Goal: Check status: Check status

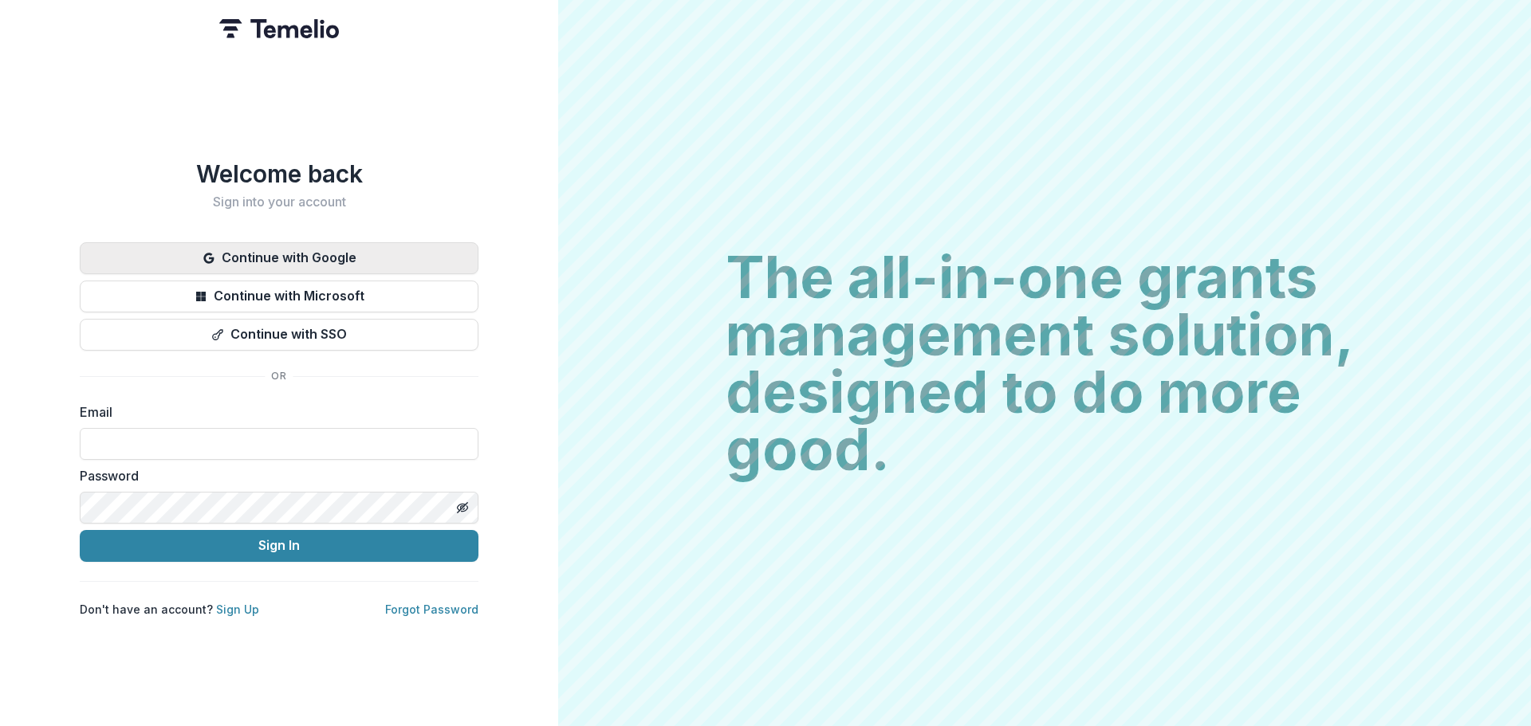
click at [442, 247] on button "Continue with Google" at bounding box center [279, 258] width 399 height 32
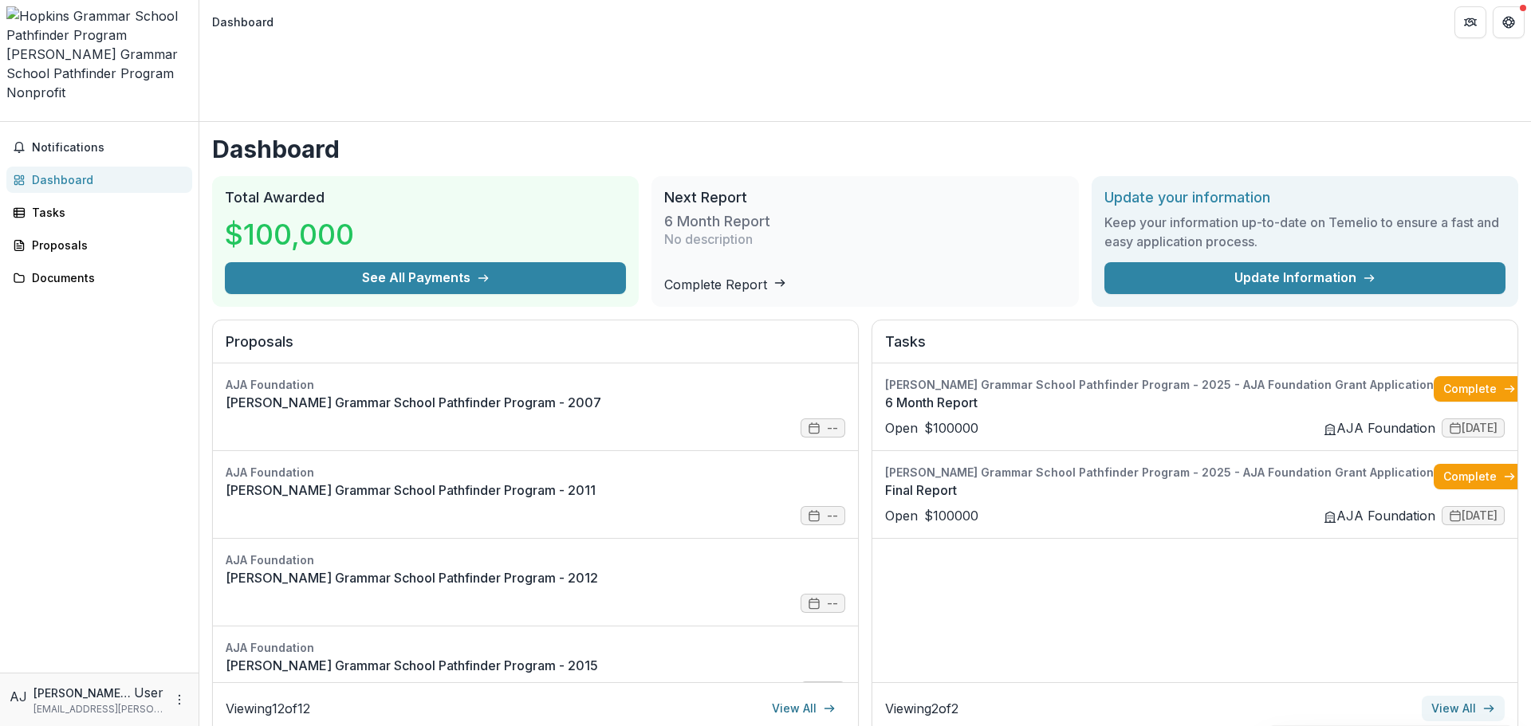
click at [1462, 696] on link "View All" at bounding box center [1462, 709] width 83 height 26
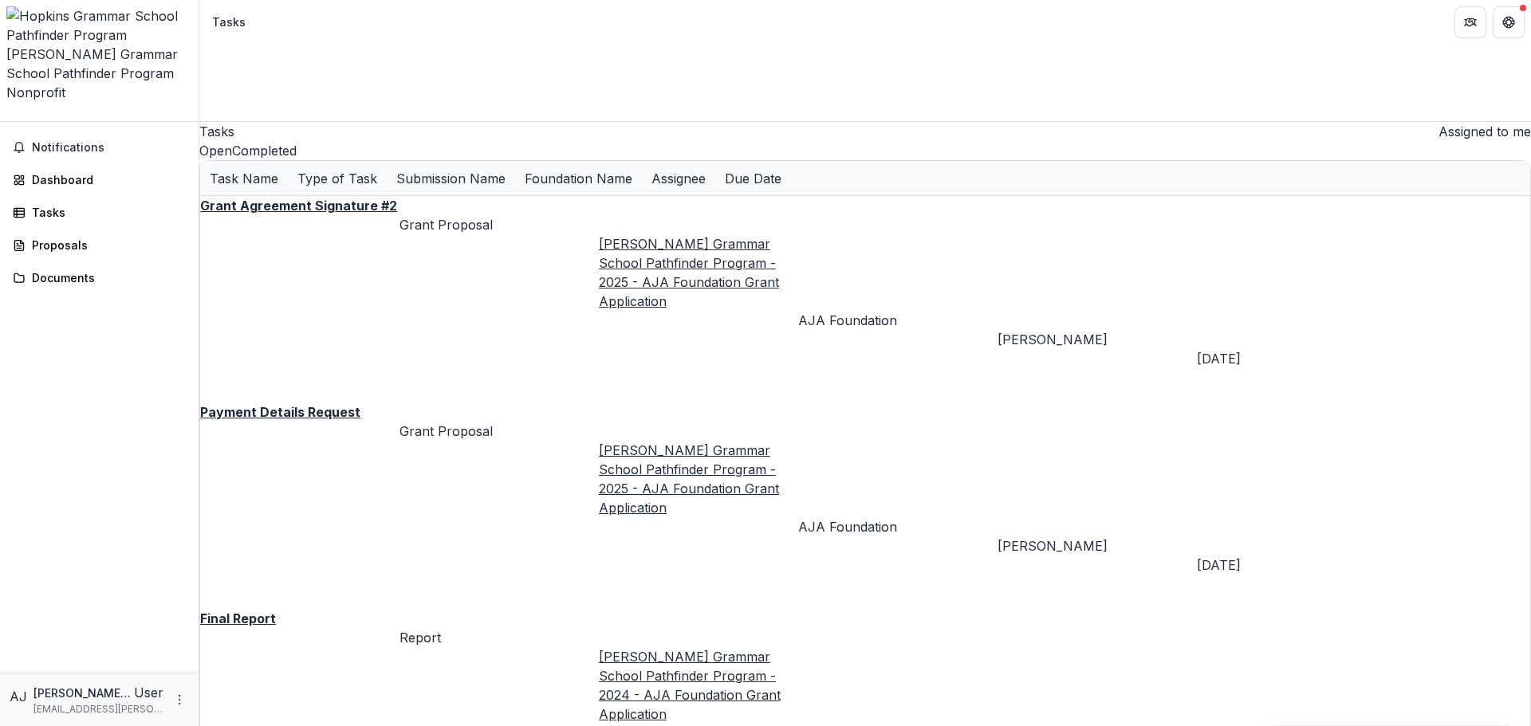
click at [297, 141] on button "Completed" at bounding box center [264, 150] width 65 height 19
click at [276, 611] on u "Final Report" at bounding box center [238, 619] width 76 height 16
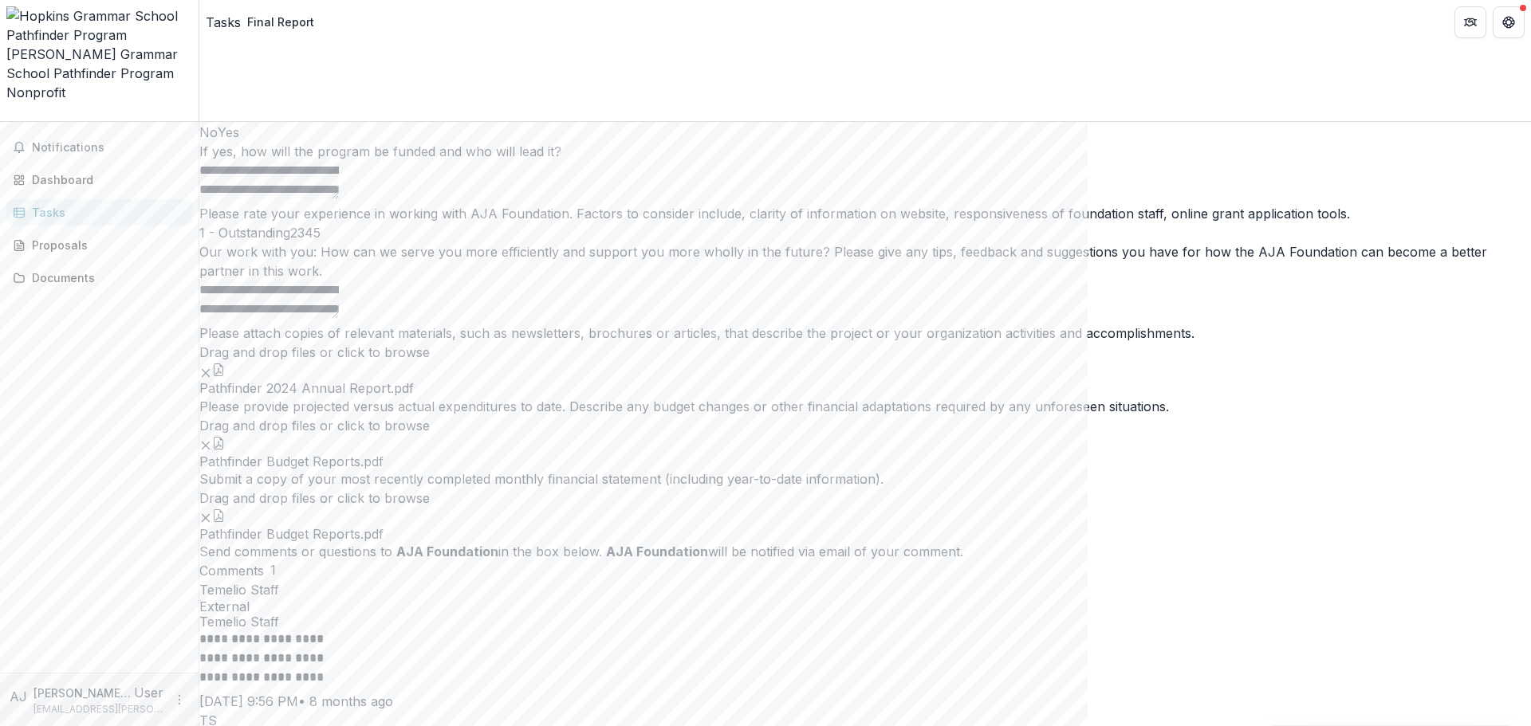
scroll to position [2479, 0]
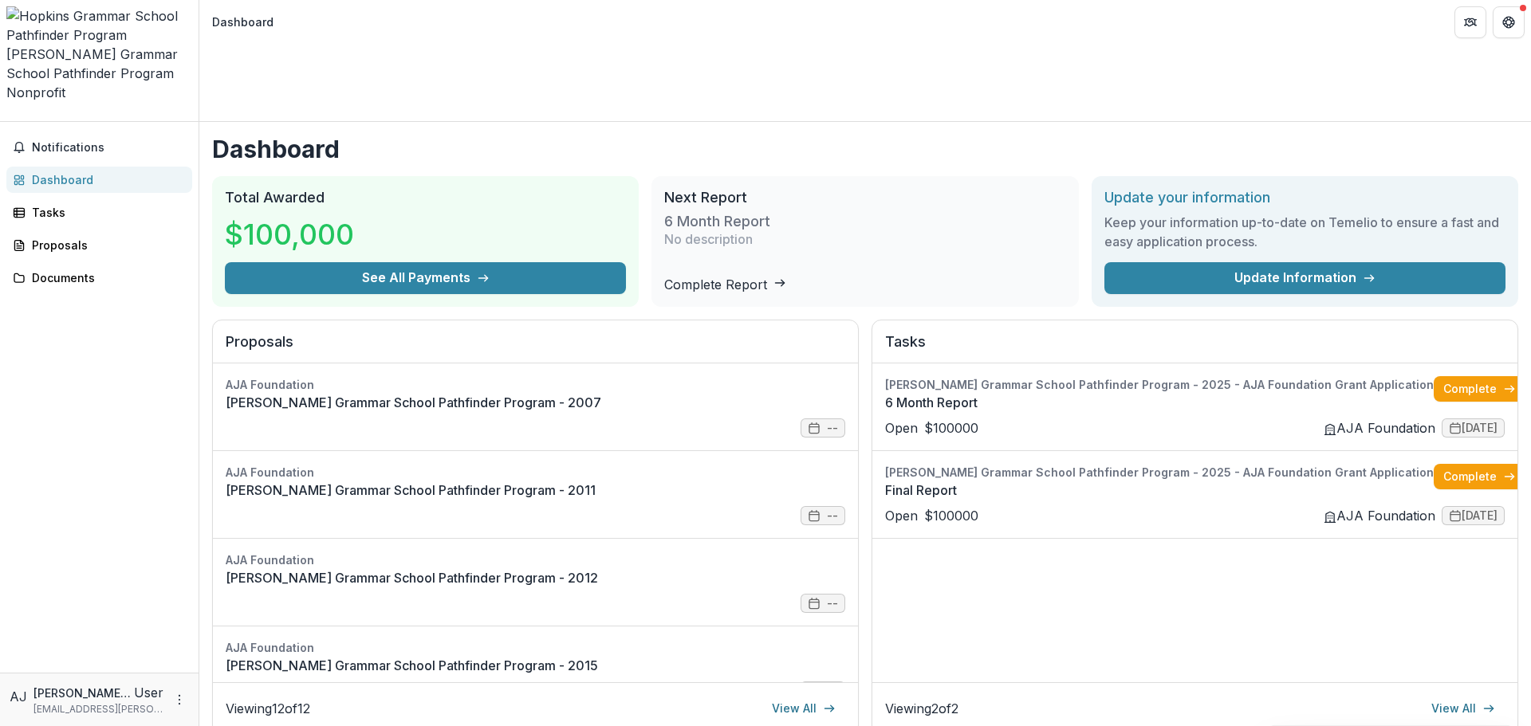
click at [1107, 541] on div "[PERSON_NAME] Grammar School Pathfinder Program - 2025 - AJA Foundation Grant A…" at bounding box center [1194, 523] width 645 height 319
click at [1107, 540] on div "[PERSON_NAME] Grammar School Pathfinder Program - 2025 - AJA Foundation Grant A…" at bounding box center [1194, 523] width 645 height 319
click at [1460, 696] on link "View All" at bounding box center [1462, 709] width 83 height 26
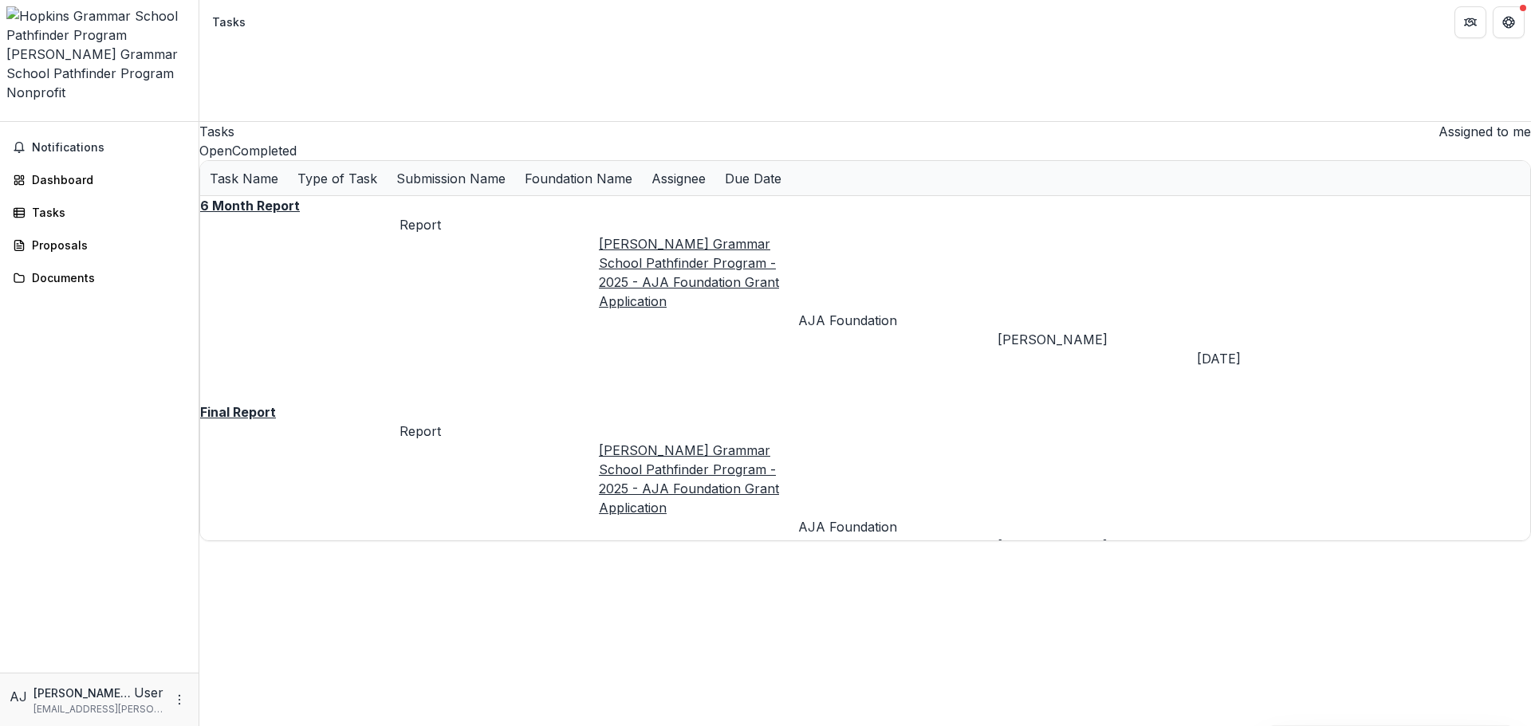
click at [232, 141] on button "Open" at bounding box center [215, 150] width 33 height 19
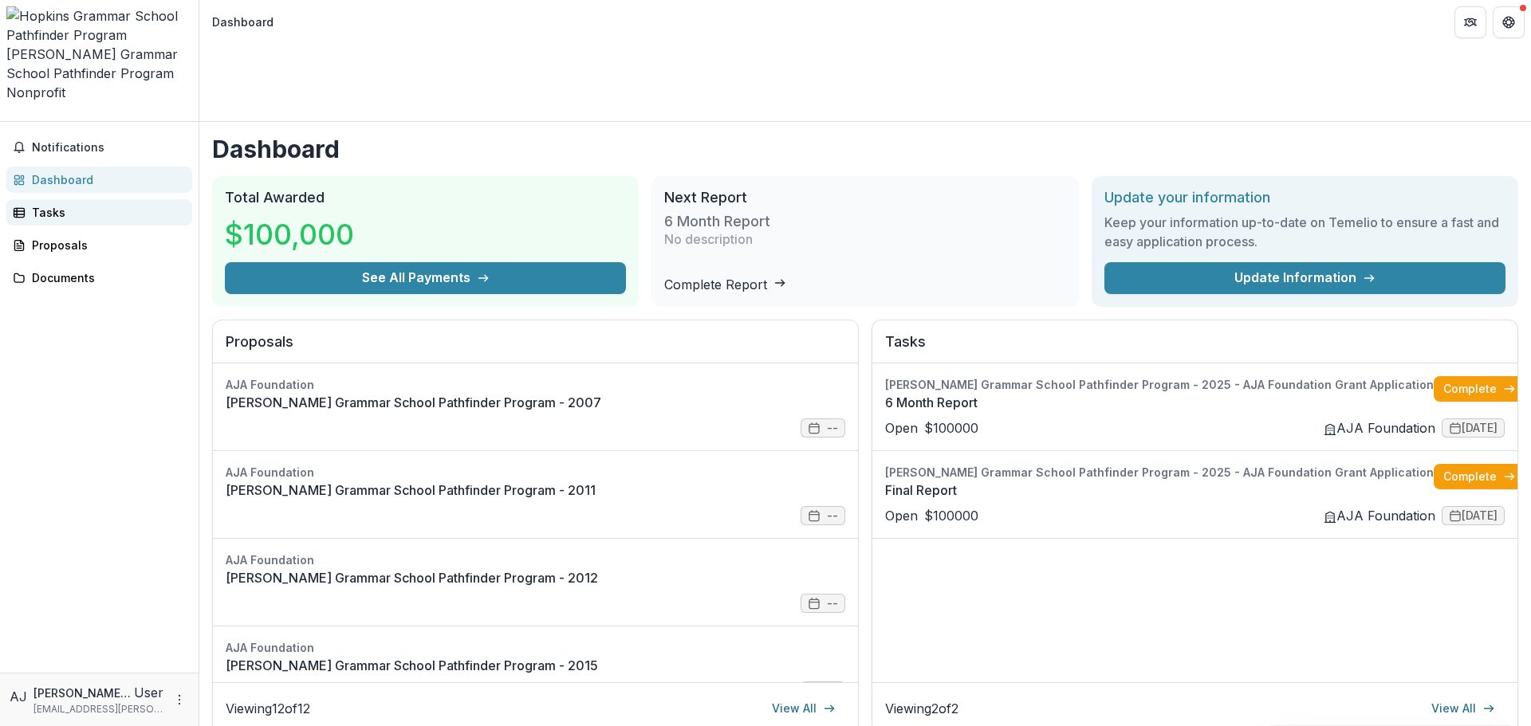
click at [109, 199] on link "Tasks" at bounding box center [99, 212] width 186 height 26
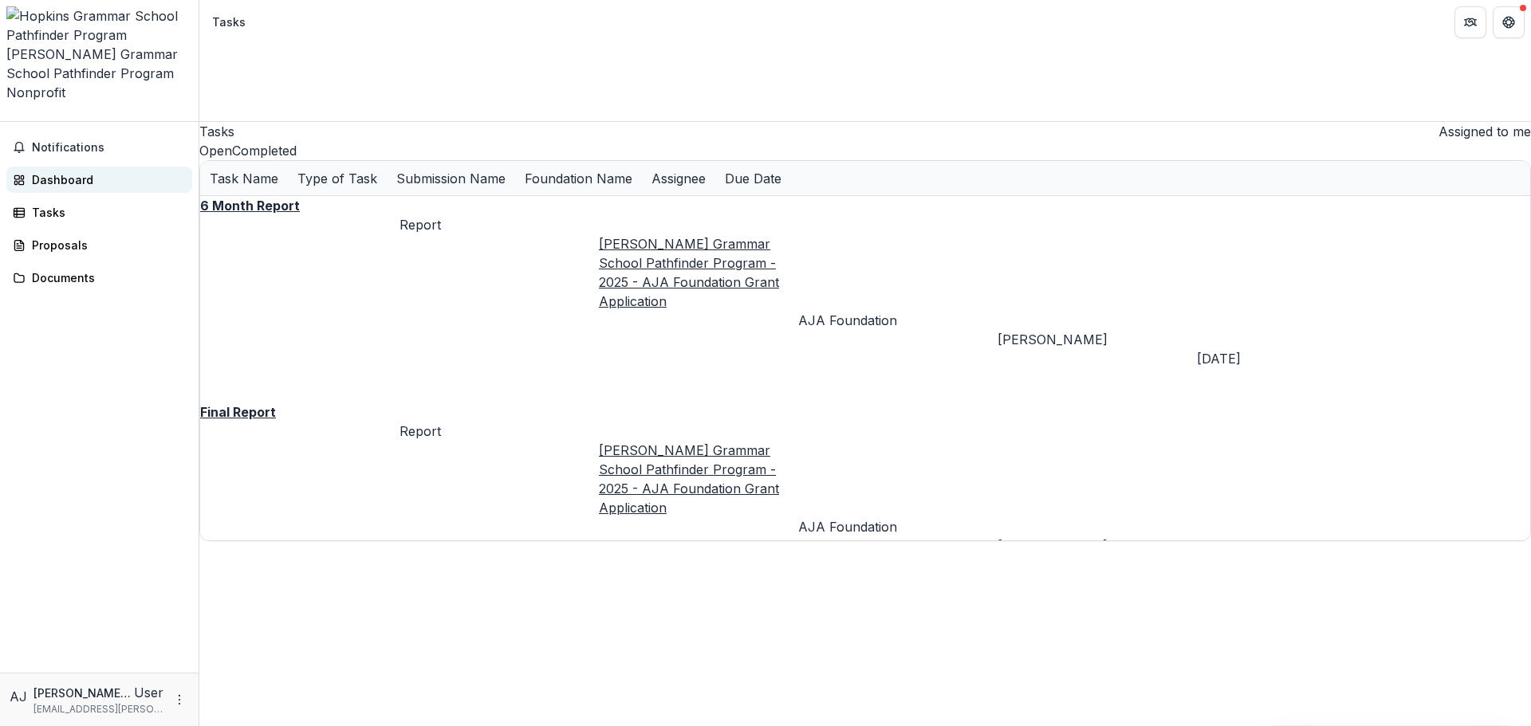
click at [109, 171] on div "Dashboard" at bounding box center [105, 179] width 147 height 17
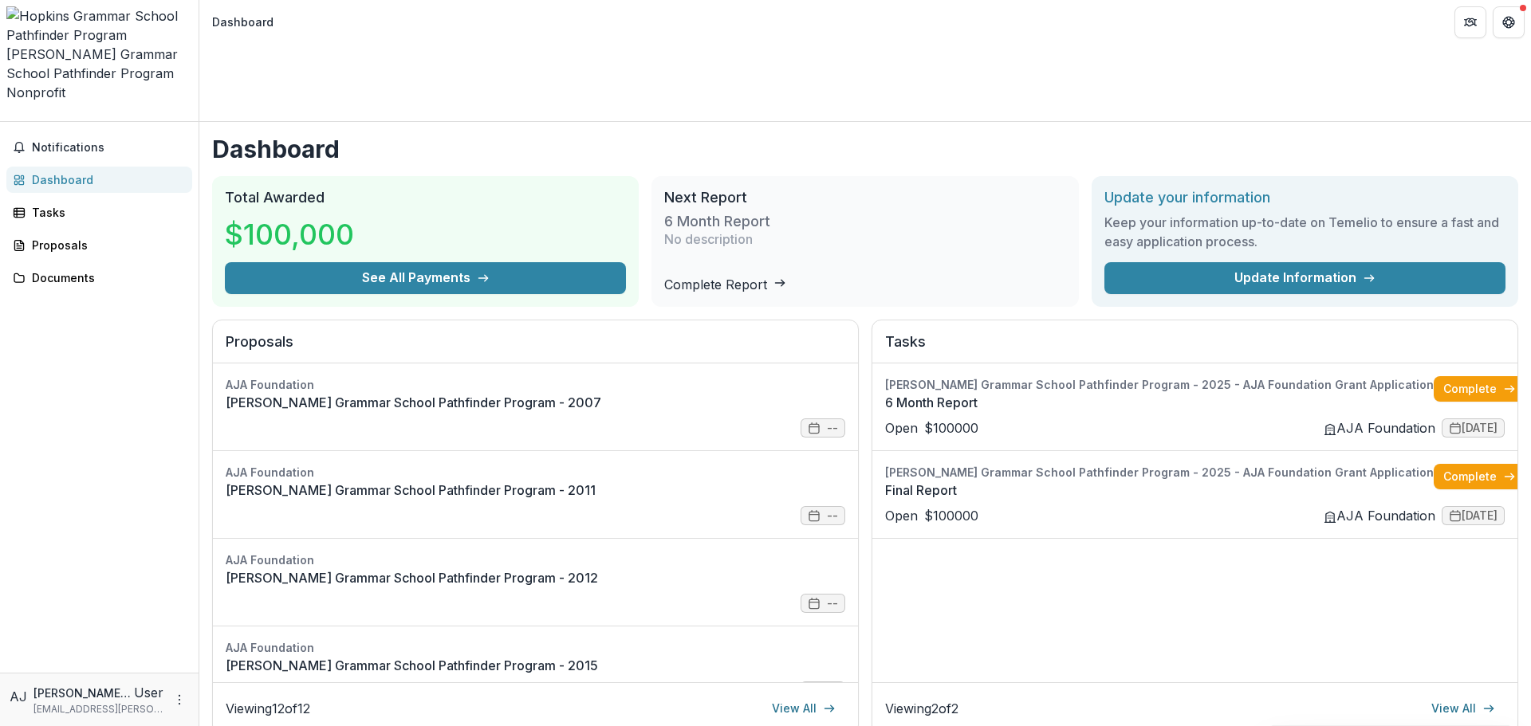
click at [1172, 582] on div "[PERSON_NAME] Grammar School Pathfinder Program - 2025 - AJA Foundation Grant A…" at bounding box center [1194, 523] width 645 height 319
click at [1174, 580] on div "[PERSON_NAME] Grammar School Pathfinder Program - 2025 - AJA Foundation Grant A…" at bounding box center [1194, 523] width 645 height 319
click at [985, 393] on link "6 Month Report" at bounding box center [1159, 402] width 548 height 19
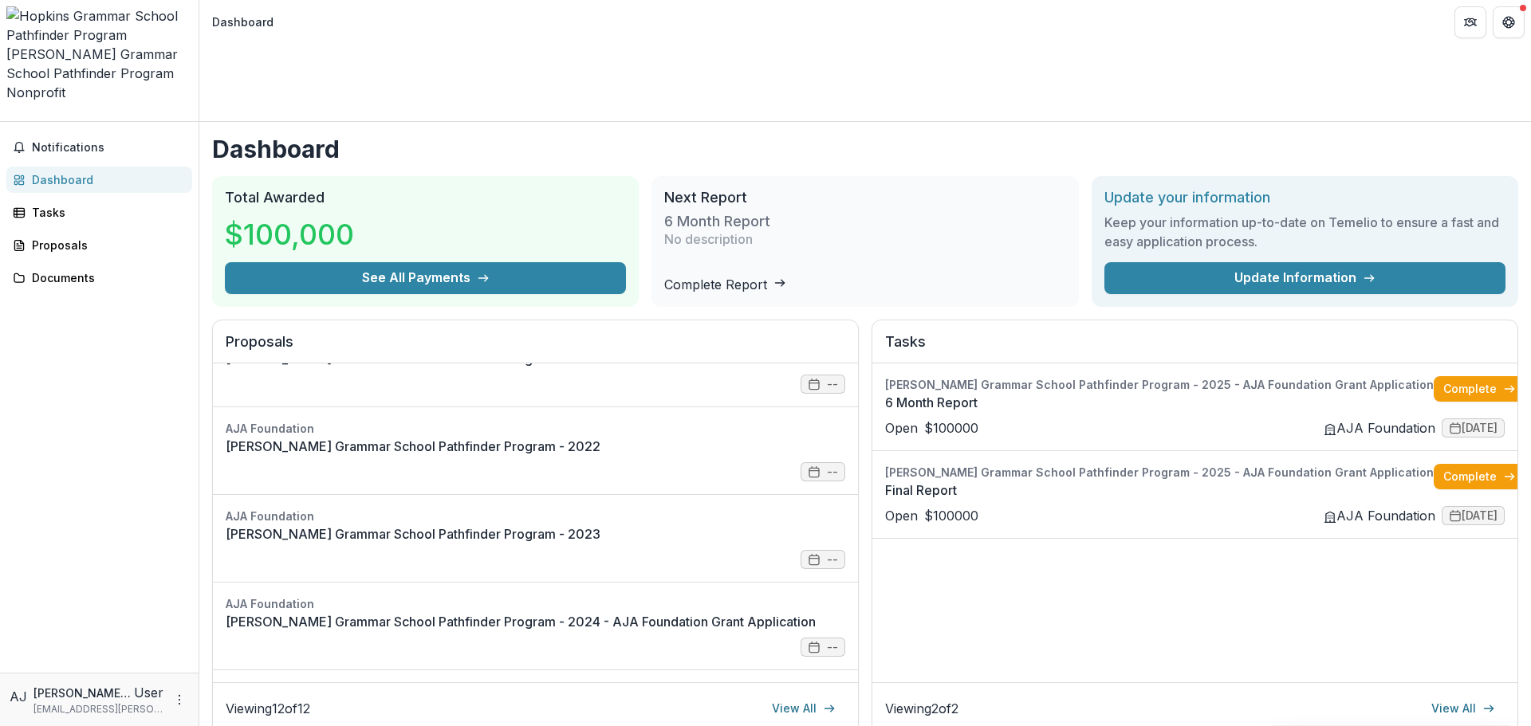
scroll to position [533, 0]
